Goal: Transaction & Acquisition: Purchase product/service

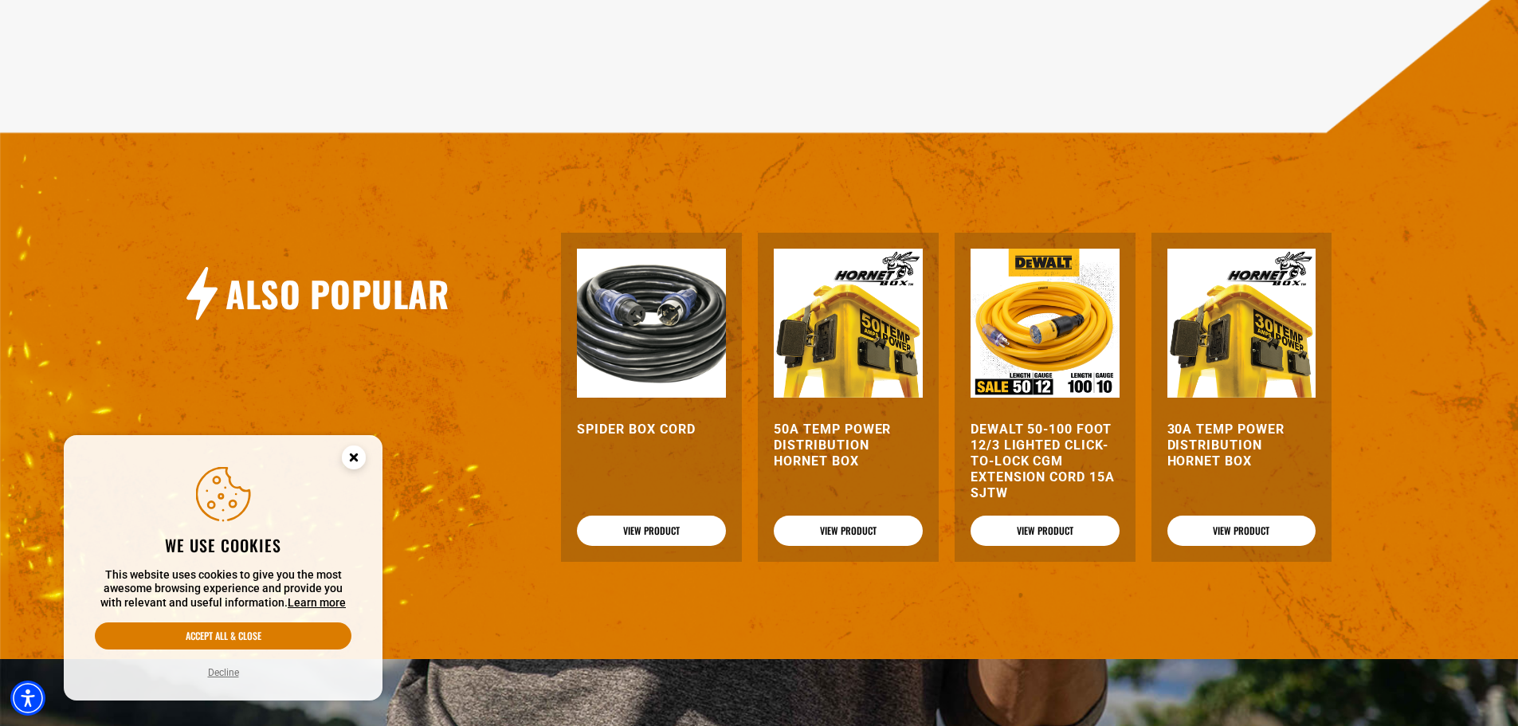
scroll to position [1753, 0]
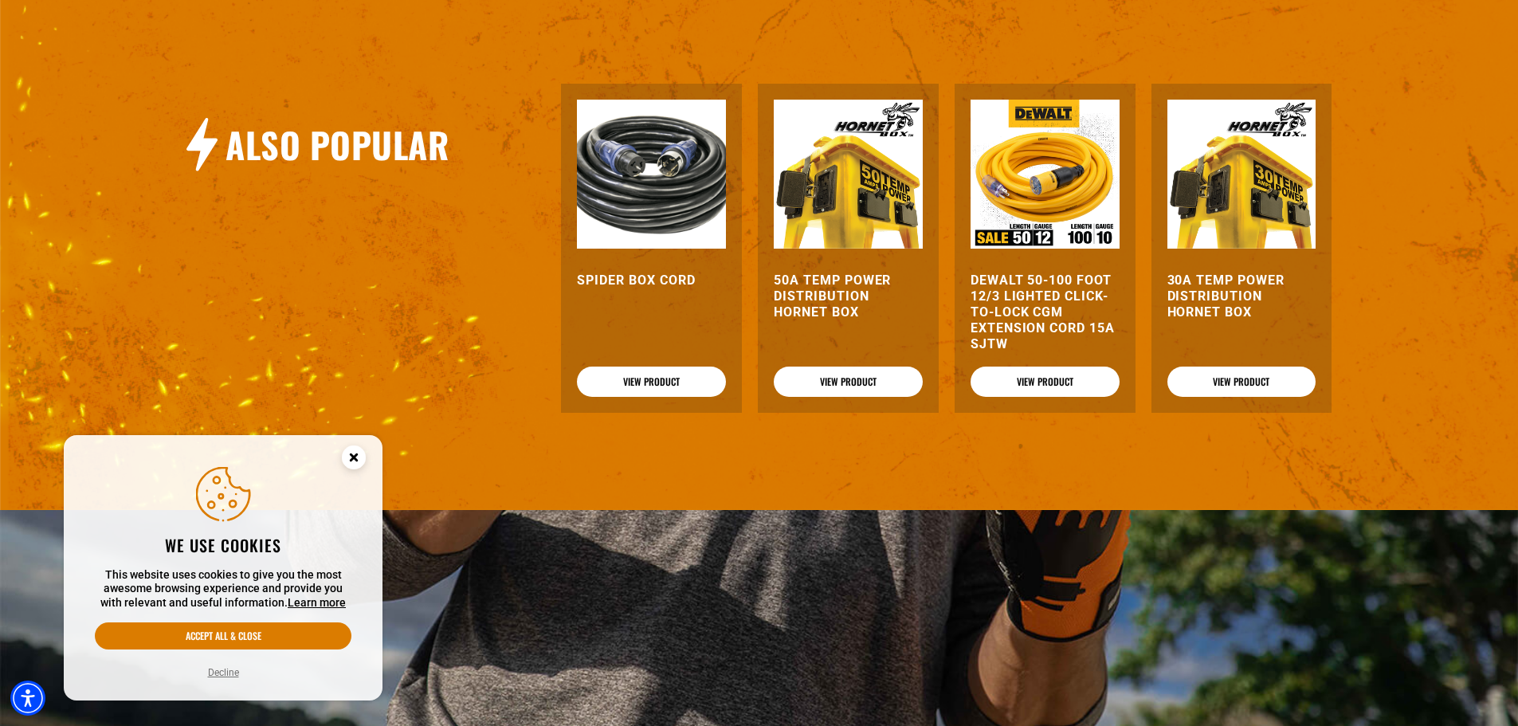
click at [1039, 198] on img at bounding box center [1045, 174] width 149 height 149
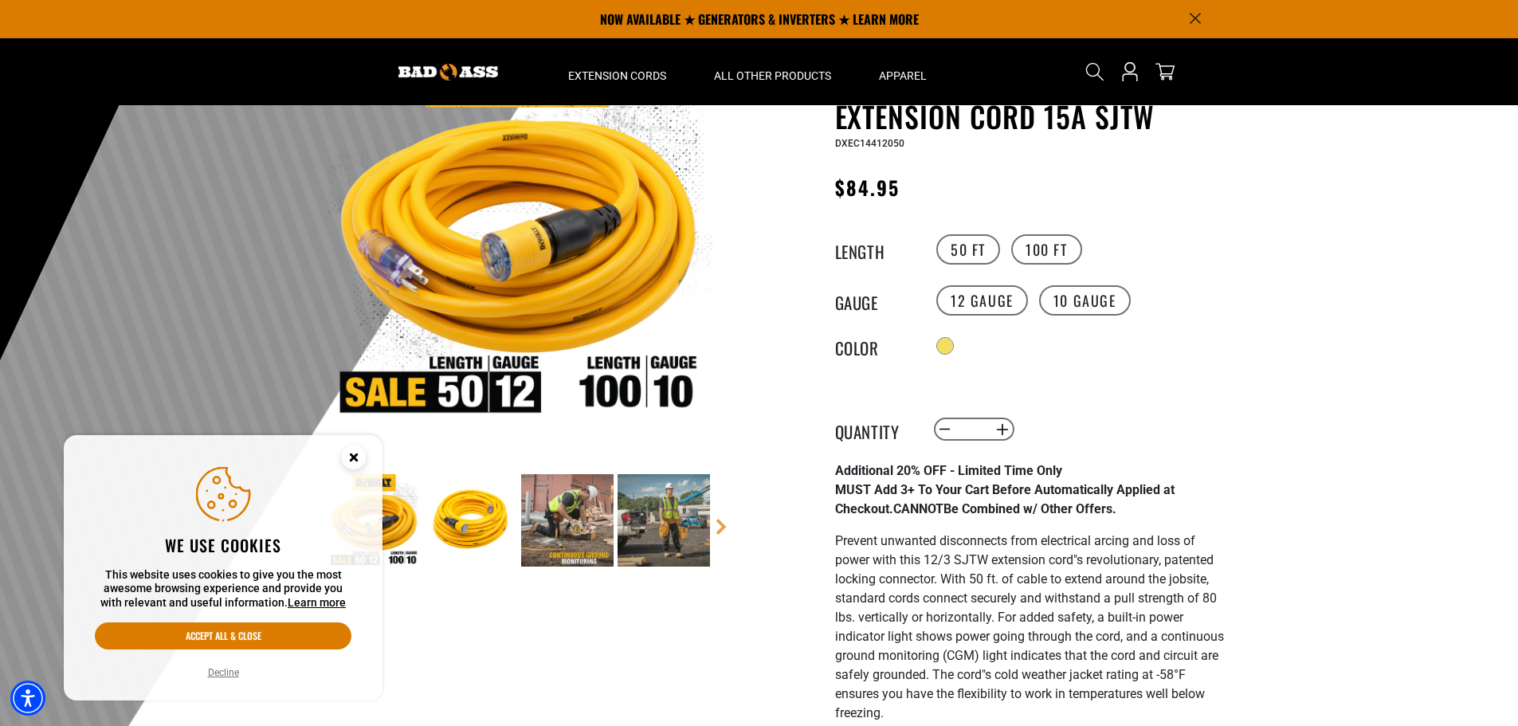
scroll to position [80, 0]
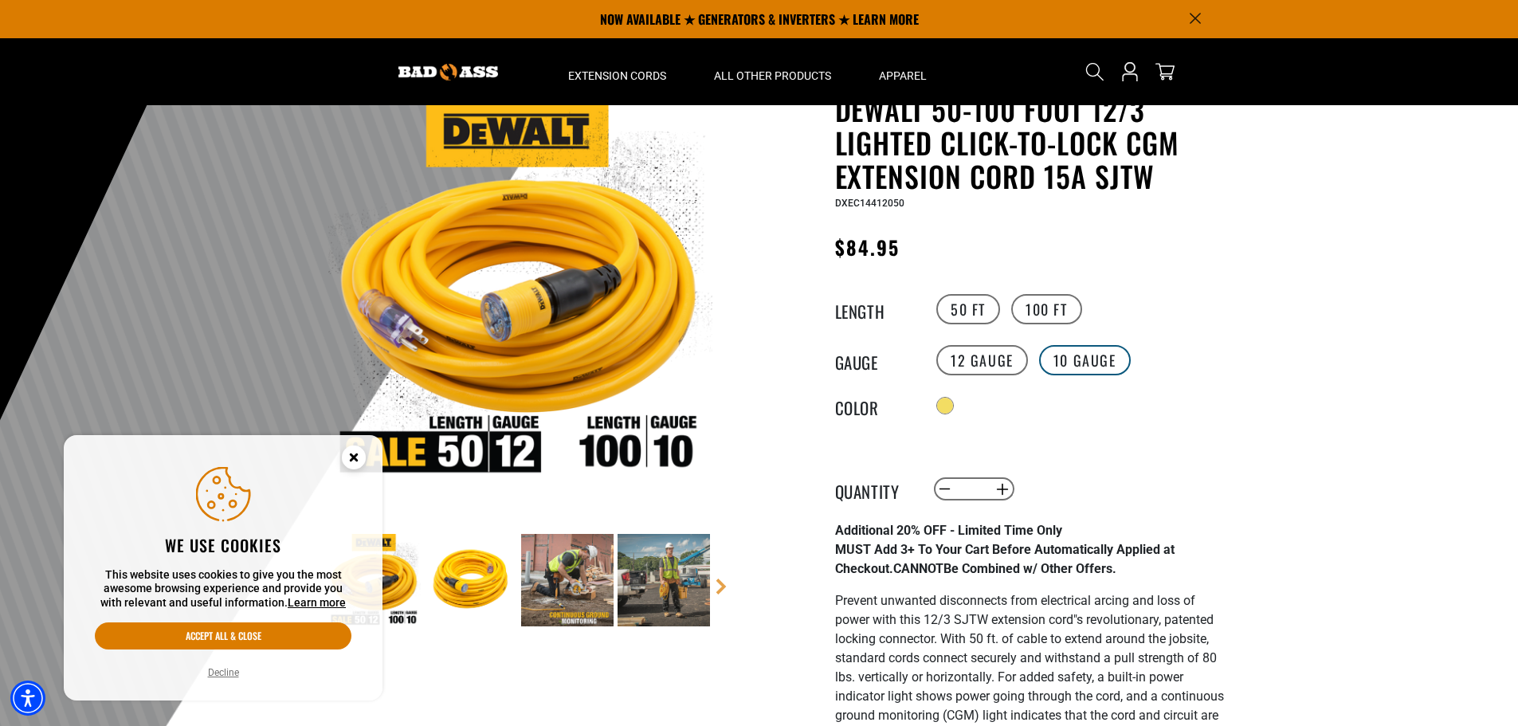
click at [1084, 361] on label "10 Gauge" at bounding box center [1085, 360] width 92 height 30
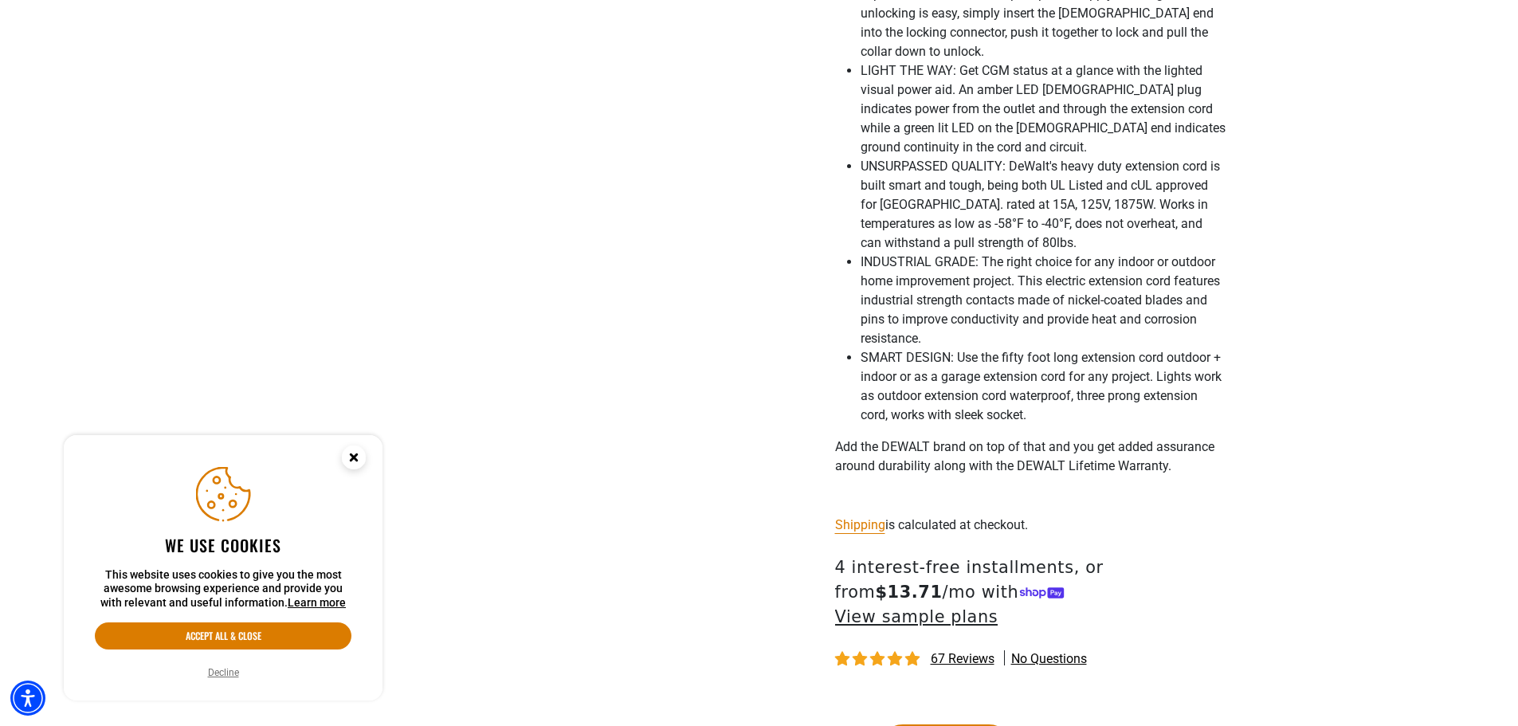
scroll to position [956, 0]
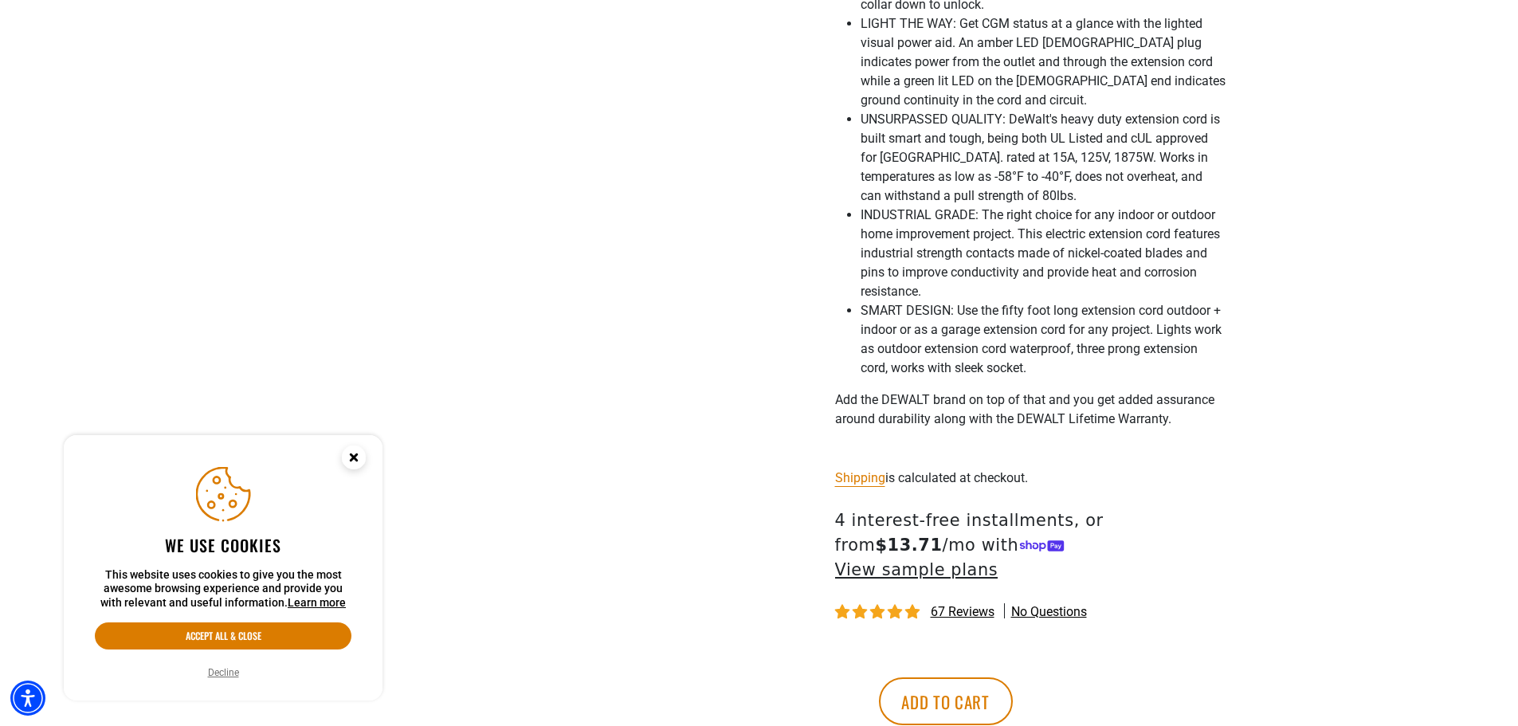
click at [355, 456] on icon "Close this option" at bounding box center [354, 457] width 6 height 6
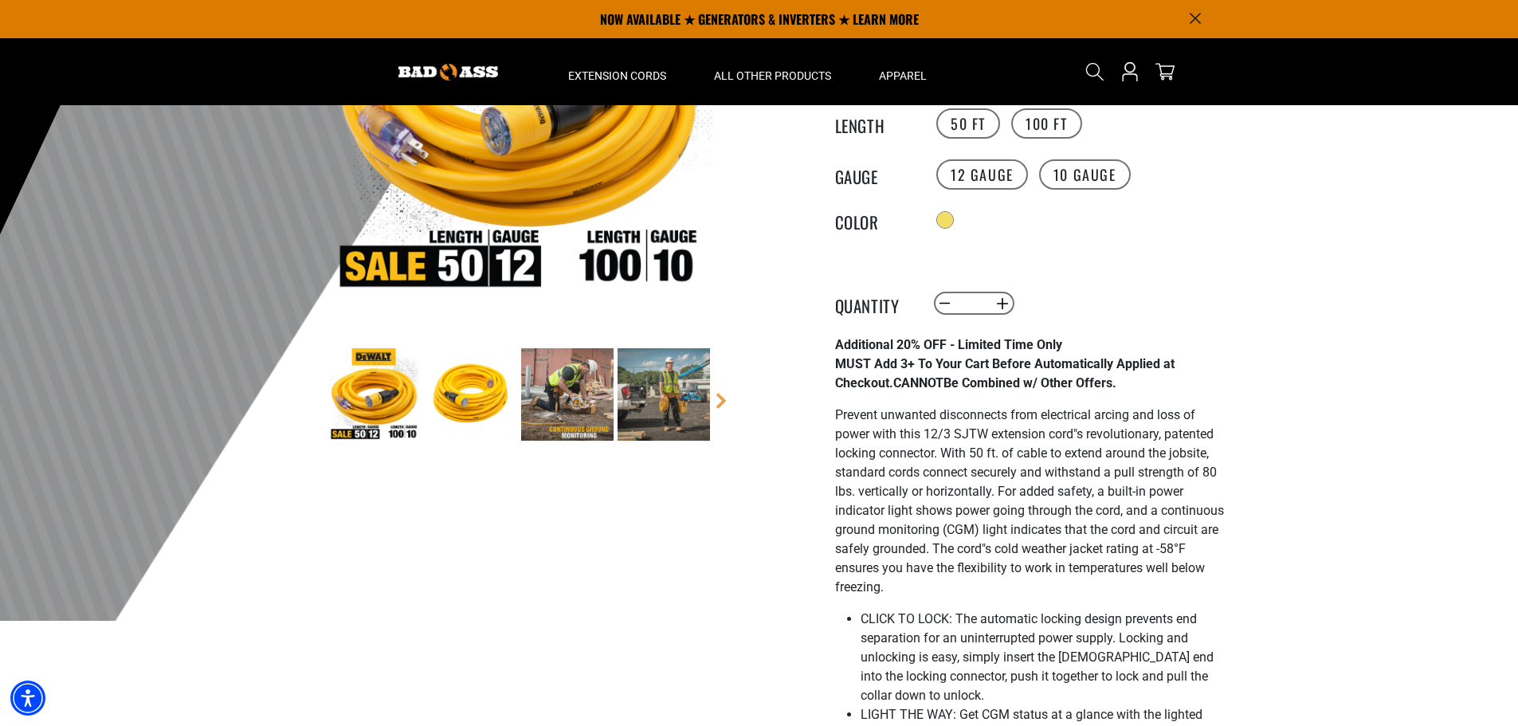
scroll to position [0, 0]
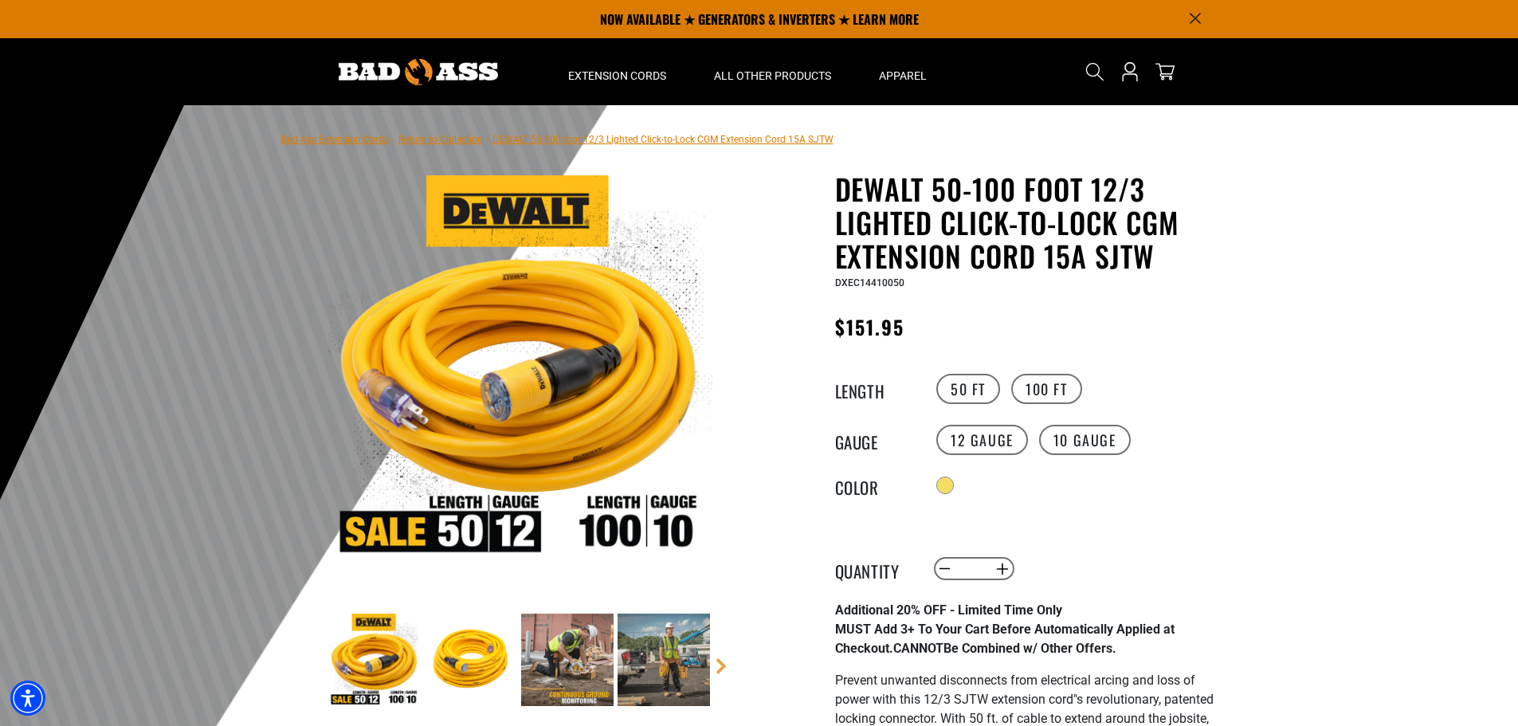
click at [1190, 16] on icon "Announcement" at bounding box center [1195, 18] width 11 height 11
